Goal: Book appointment/travel/reservation

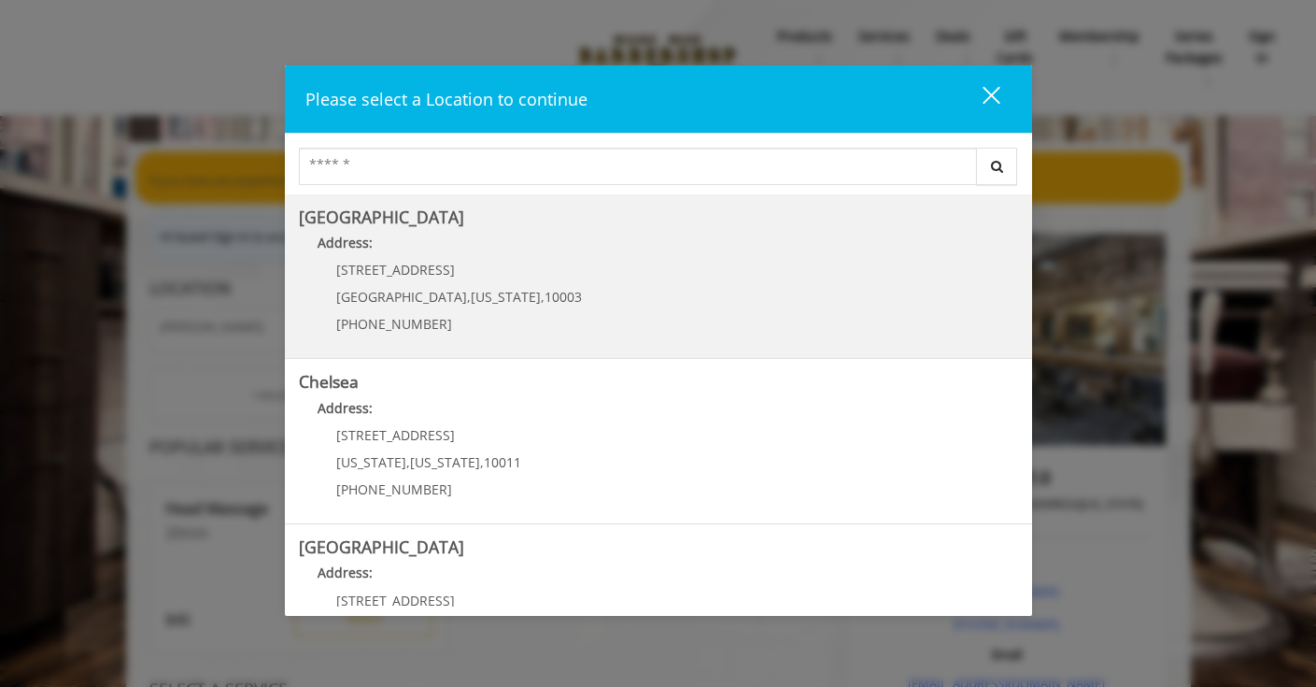
click at [846, 272] on Village "Greenwich Village Address: 60 E 8th St Manhattan , New York , 10003 (212) 598-1…" at bounding box center [658, 276] width 719 height 136
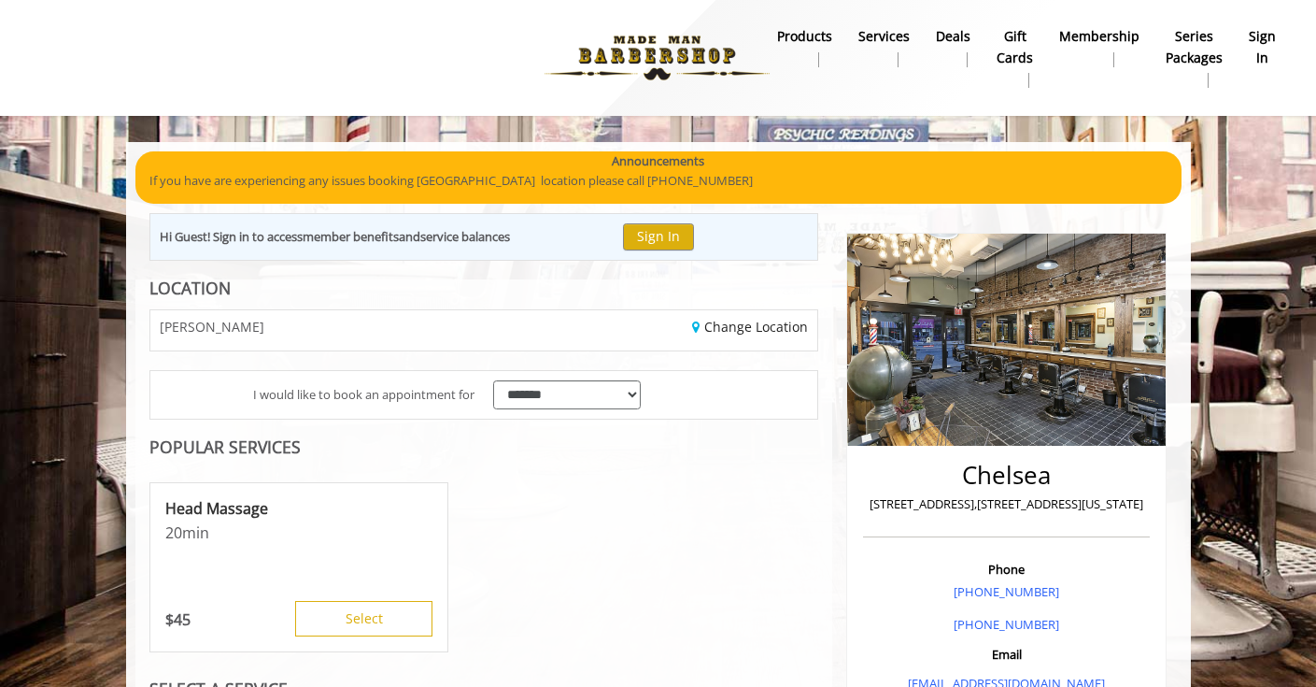
scroll to position [96, 0]
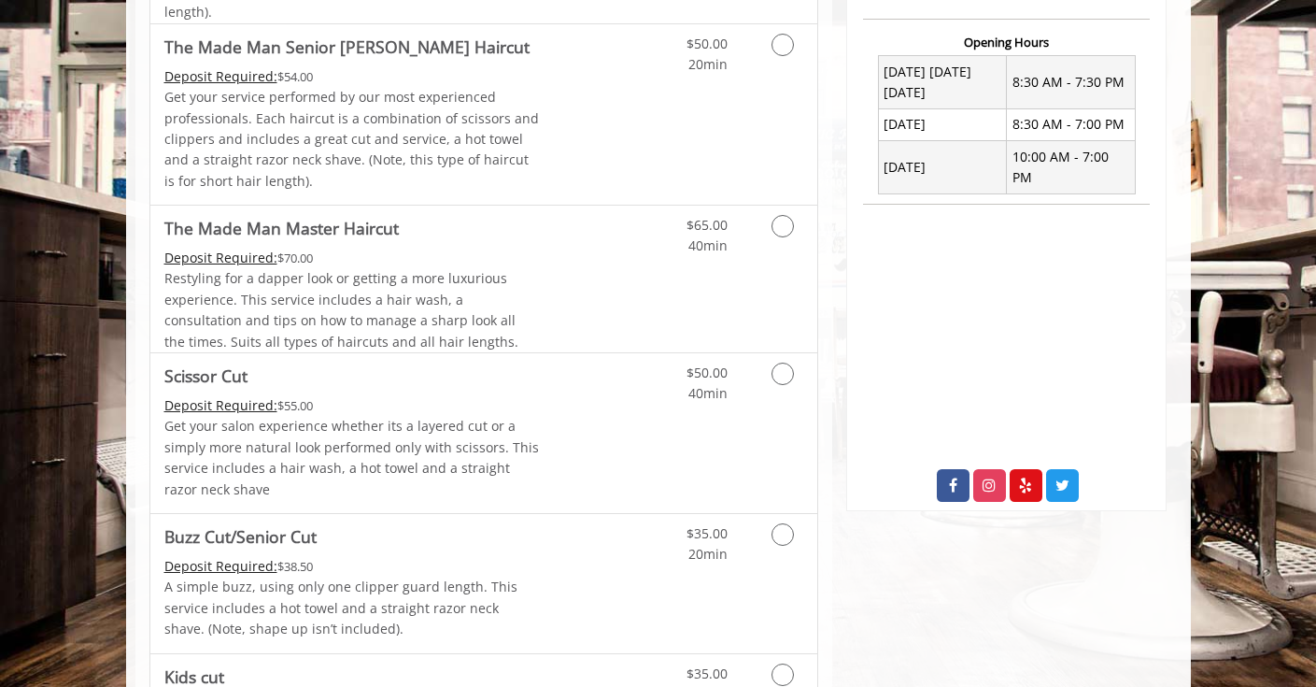
scroll to position [786, 0]
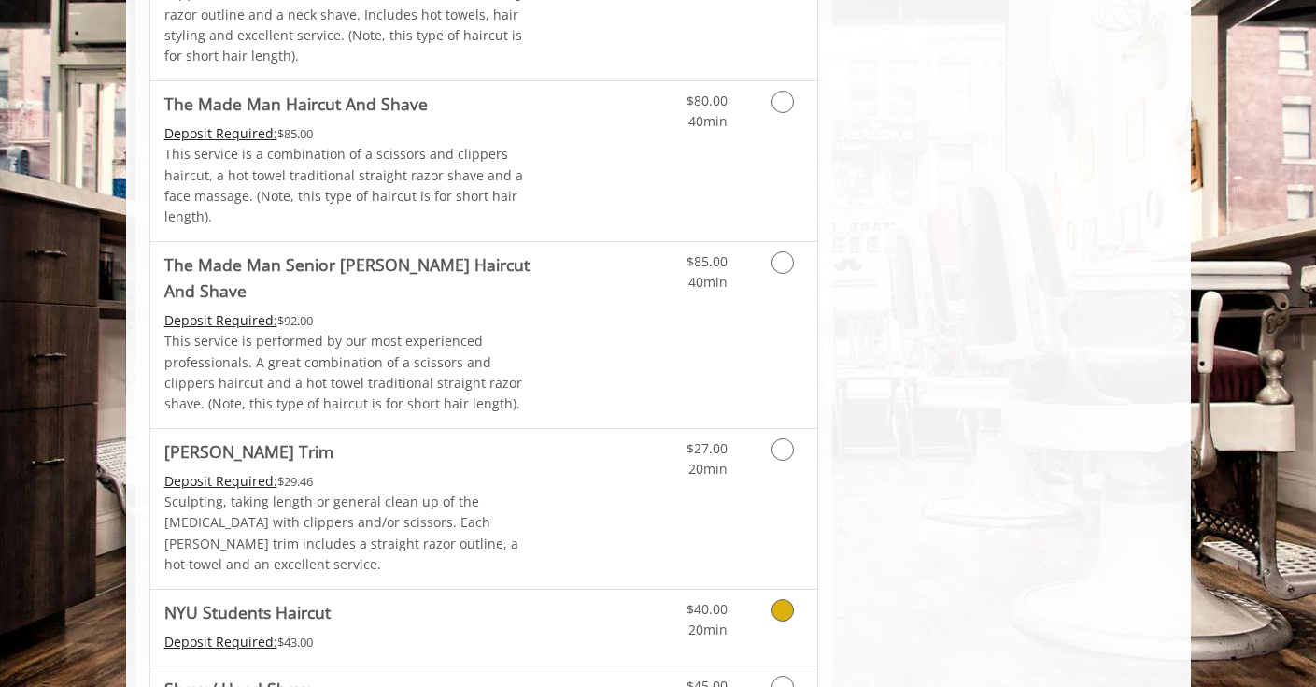
scroll to position [1859, 0]
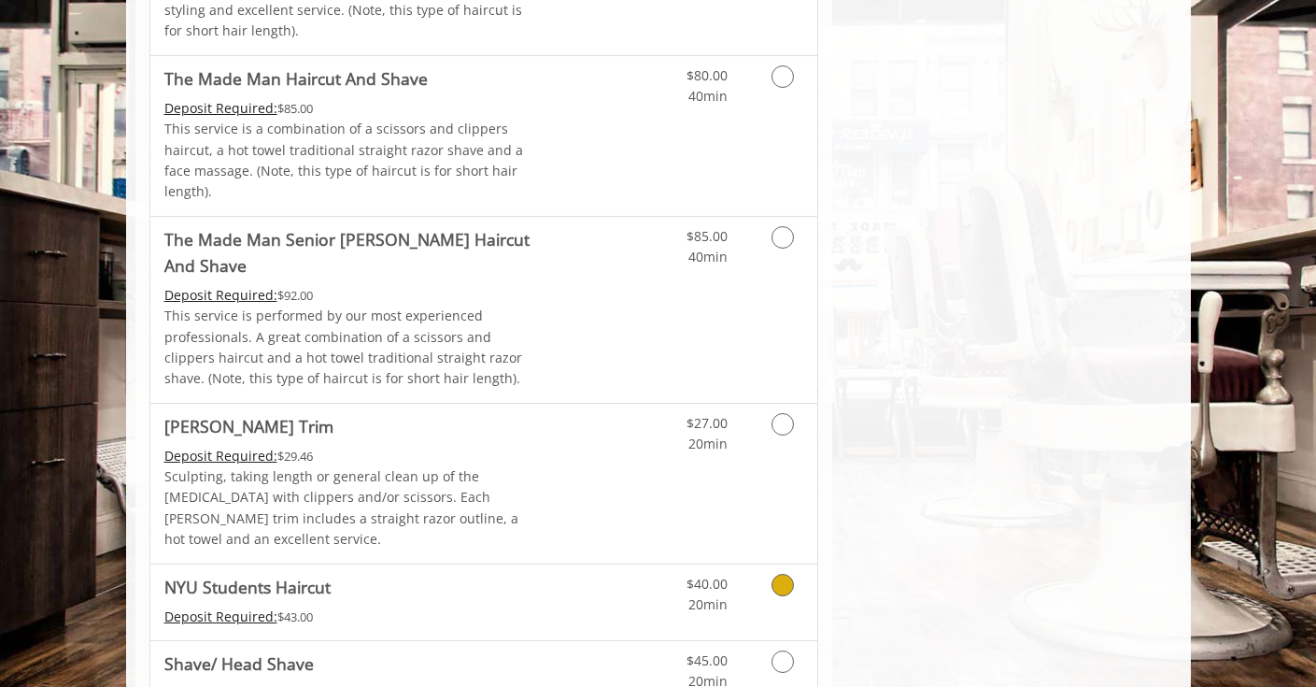
click at [774, 564] on link "Grooming services" at bounding box center [780, 589] width 48 height 51
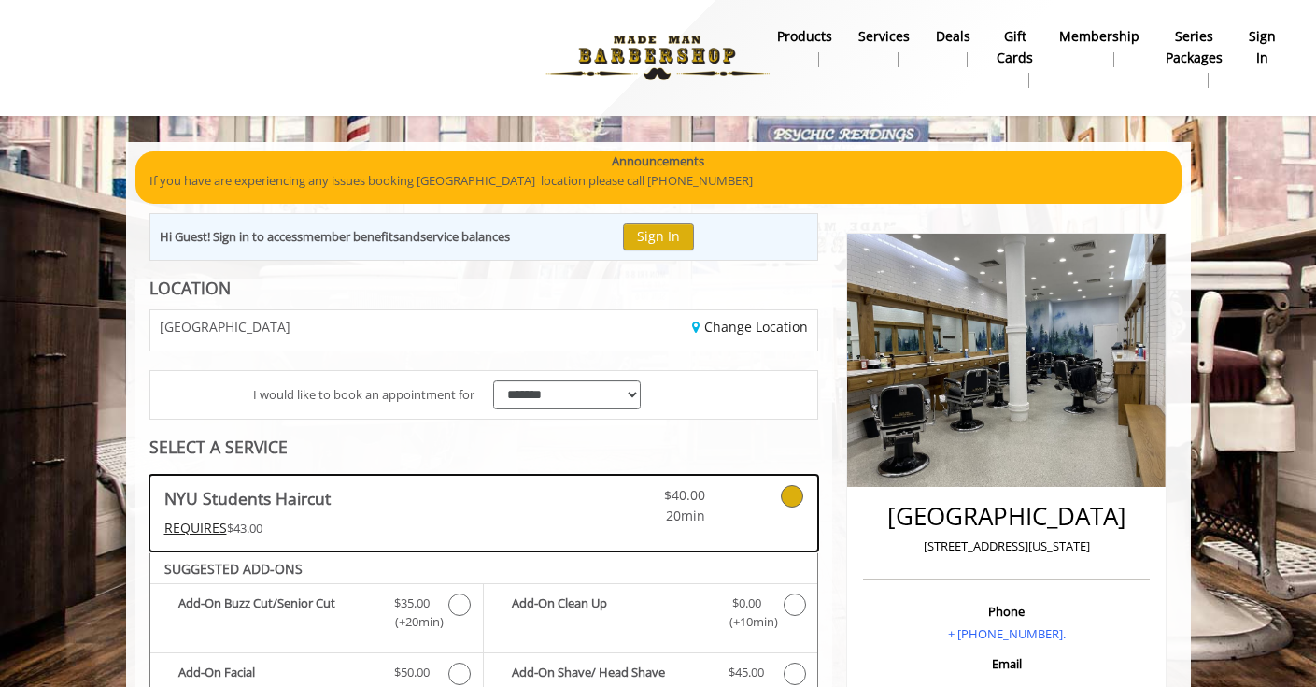
scroll to position [0, 0]
